Goal: Task Accomplishment & Management: Manage account settings

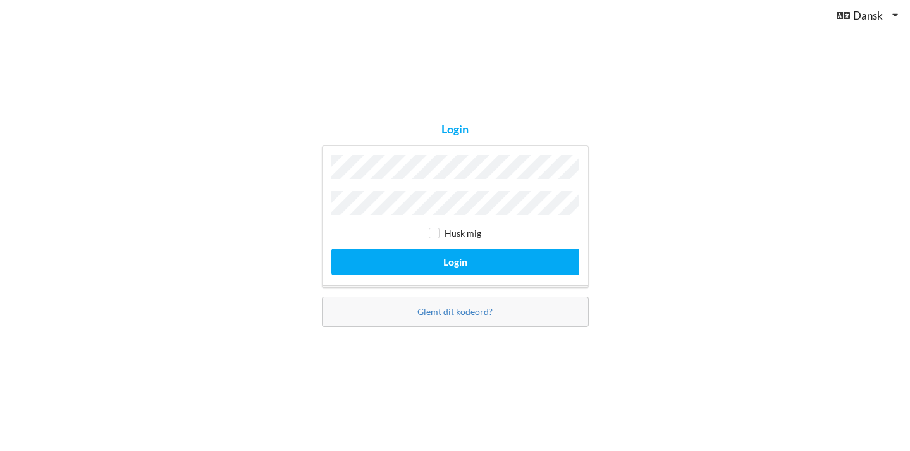
click at [455, 258] on button "Login" at bounding box center [455, 262] width 248 height 26
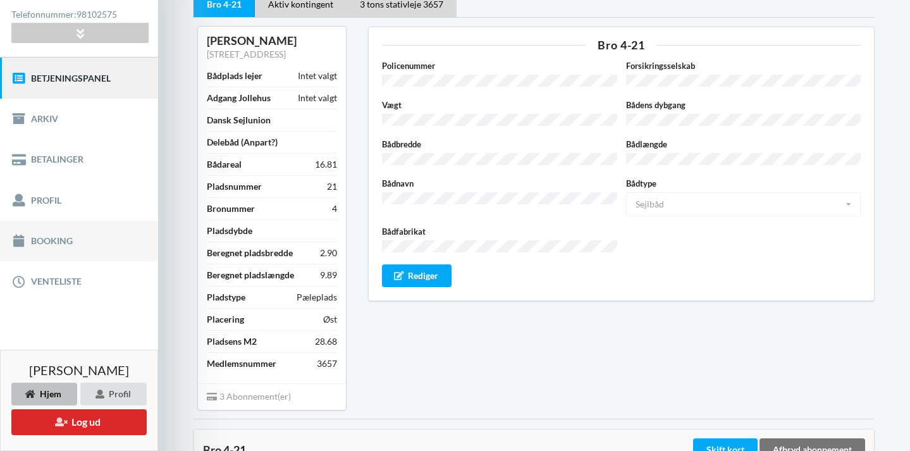
scroll to position [112, 0]
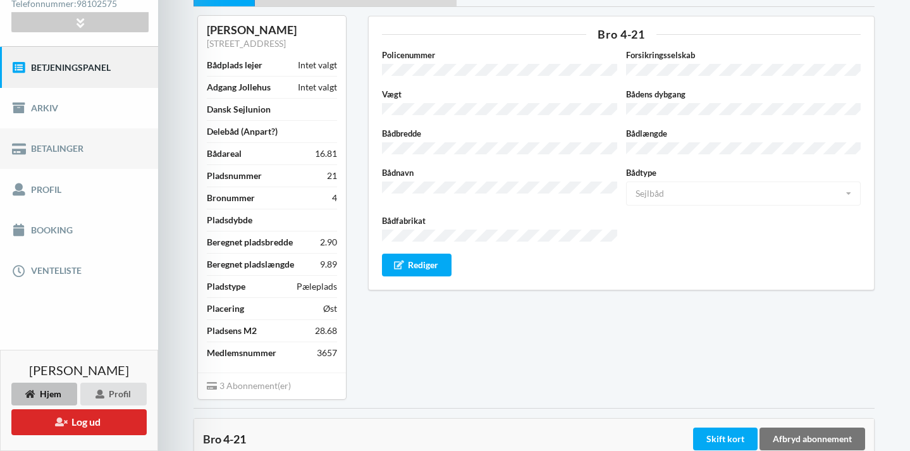
click at [68, 151] on link "Betalinger" at bounding box center [79, 148] width 158 height 40
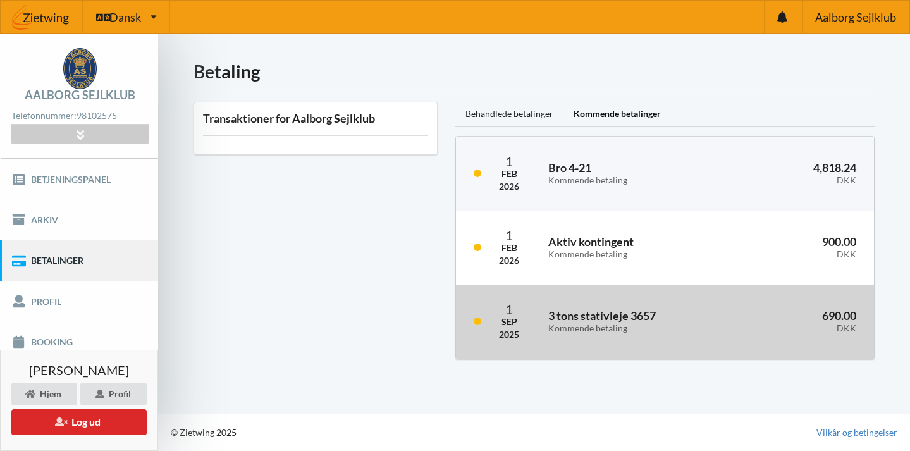
click at [570, 317] on h3 "3 tons stativleje 3657 Kommende betaling" at bounding box center [638, 321] width 181 height 25
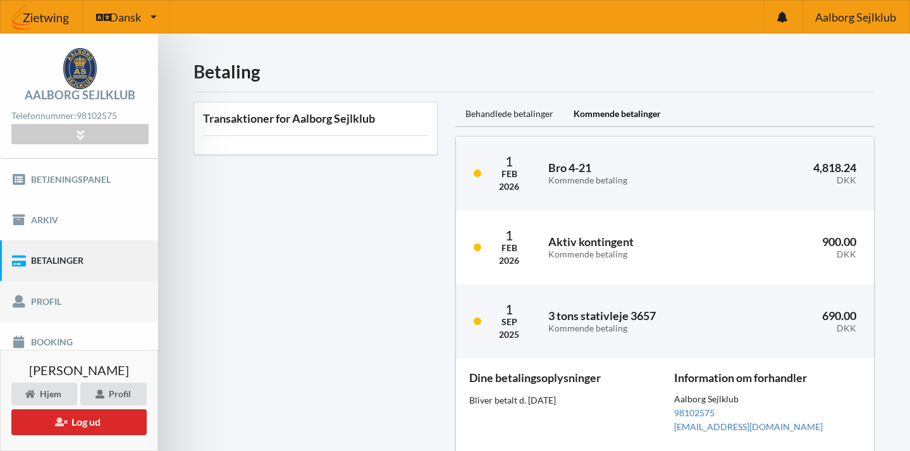
click at [53, 304] on link "Profil" at bounding box center [79, 301] width 158 height 40
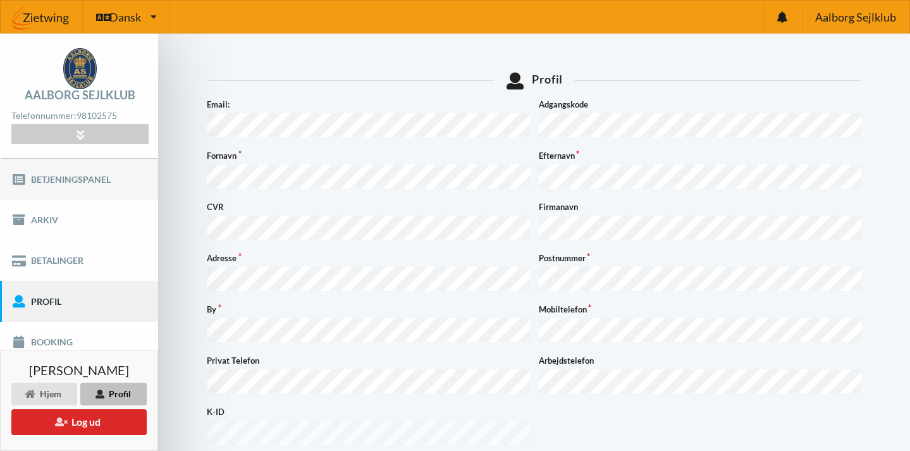
click at [77, 178] on link "Betjeningspanel" at bounding box center [79, 179] width 158 height 40
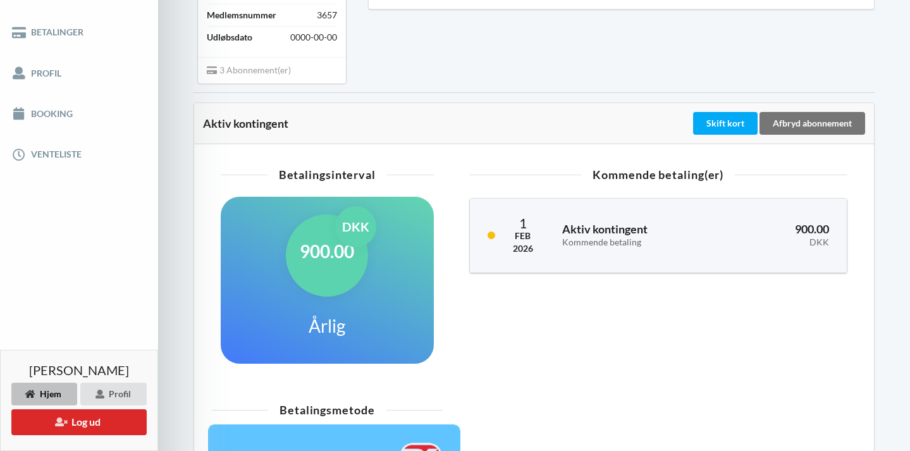
scroll to position [228, 0]
click at [712, 115] on div "Skift kort" at bounding box center [725, 123] width 65 height 23
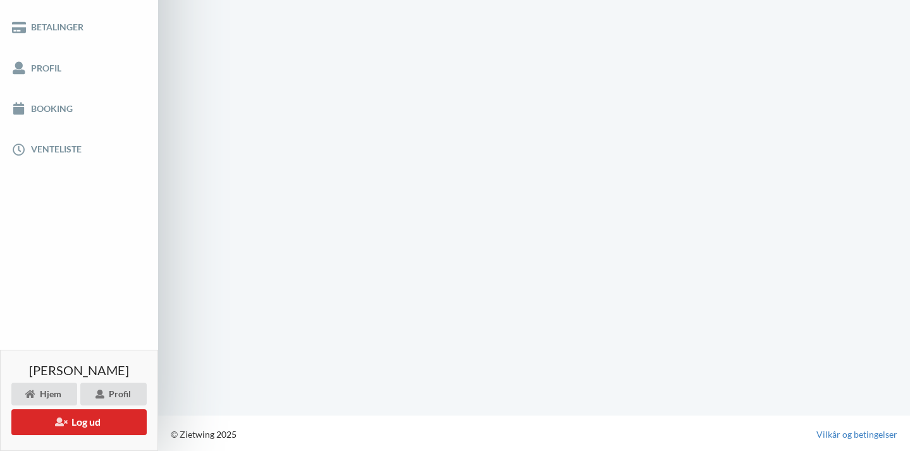
scroll to position [126, 0]
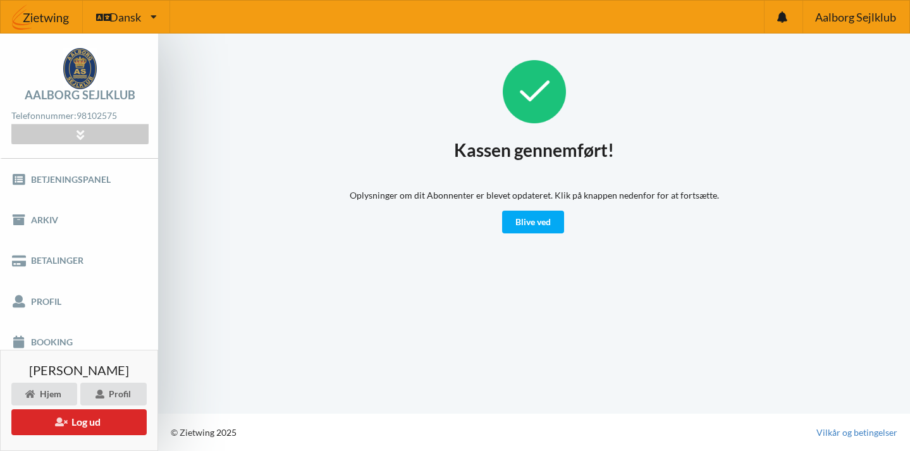
click at [97, 422] on button "Log ud" at bounding box center [78, 422] width 135 height 26
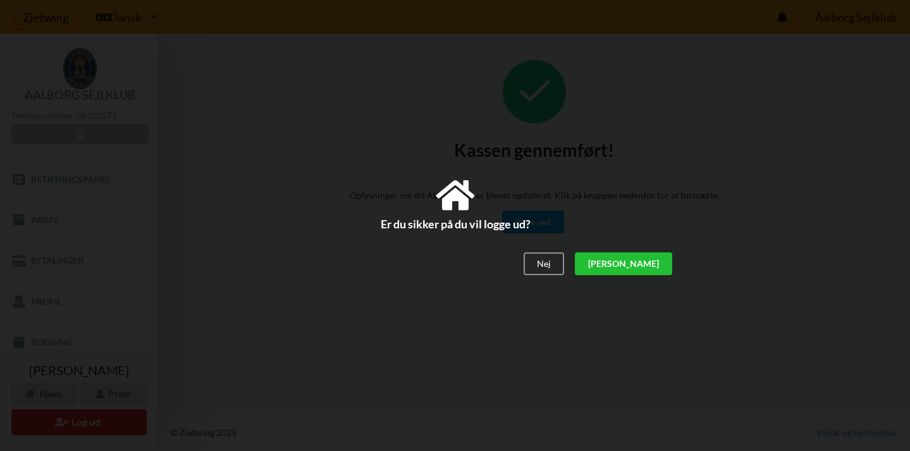
click at [662, 257] on div "[PERSON_NAME]" at bounding box center [622, 263] width 97 height 23
